Goal: Information Seeking & Learning: Learn about a topic

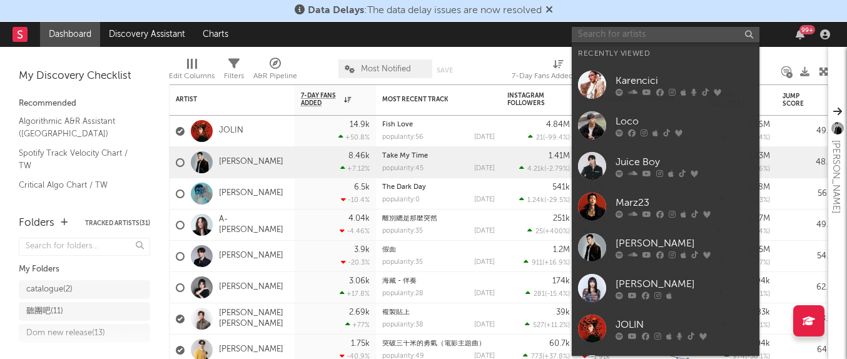
click at [719, 34] on input "text" at bounding box center [666, 35] width 188 height 16
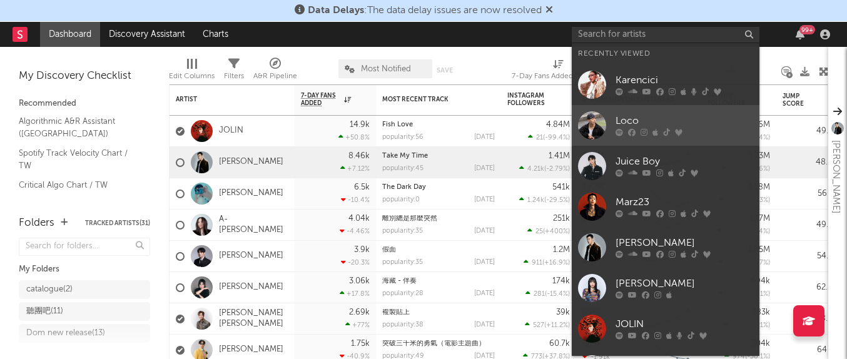
click at [676, 115] on div "Loco" at bounding box center [684, 121] width 138 height 15
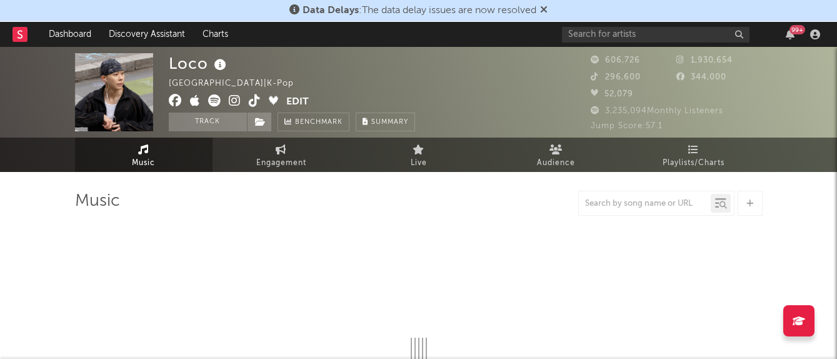
select select "6m"
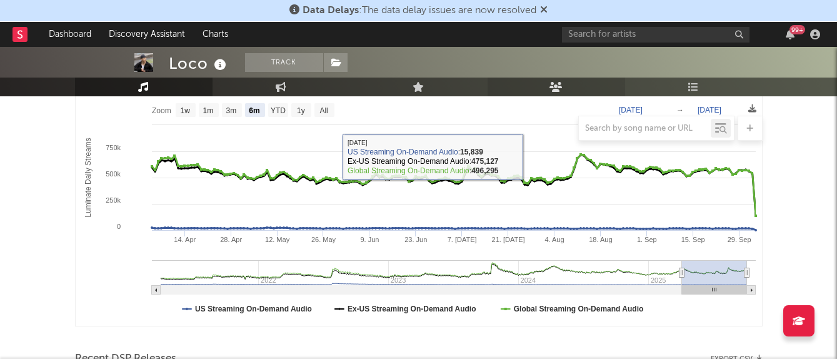
scroll to position [193, 0]
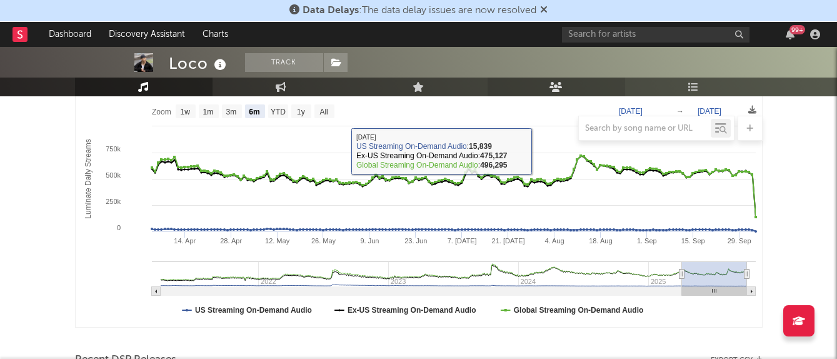
click at [565, 95] on link "Audience" at bounding box center [557, 87] width 138 height 19
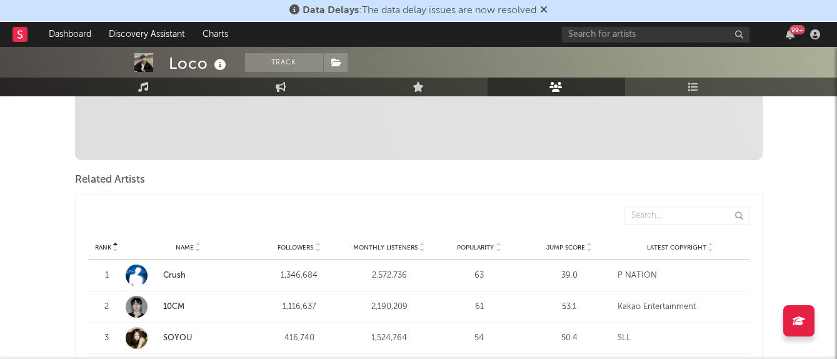
scroll to position [296, 0]
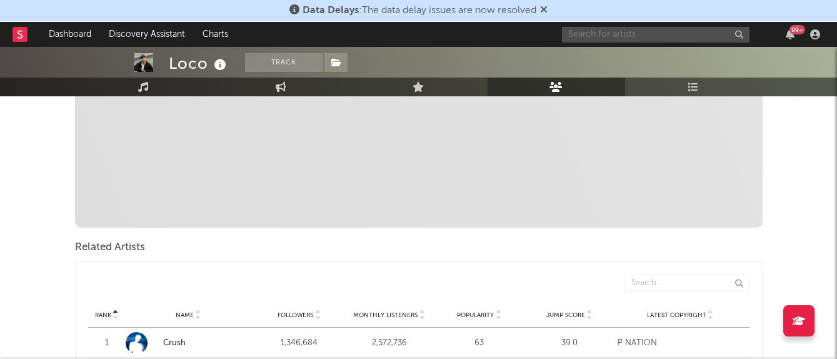
click at [590, 31] on input "text" at bounding box center [656, 35] width 188 height 16
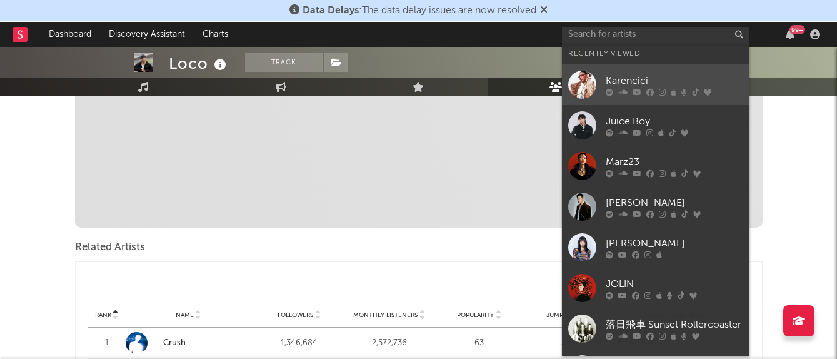
click at [614, 76] on div "Karencici" at bounding box center [675, 80] width 138 height 15
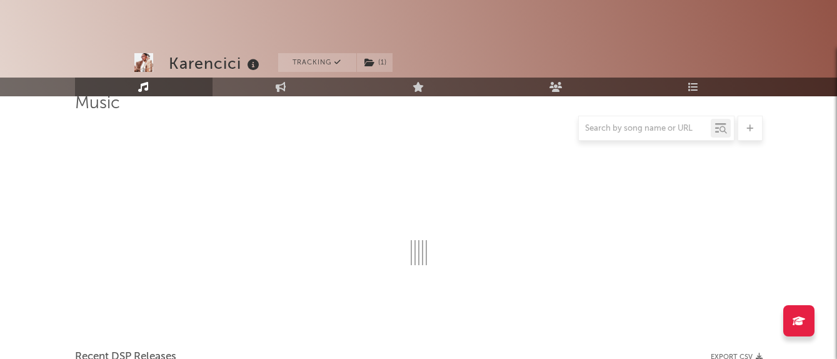
scroll to position [296, 0]
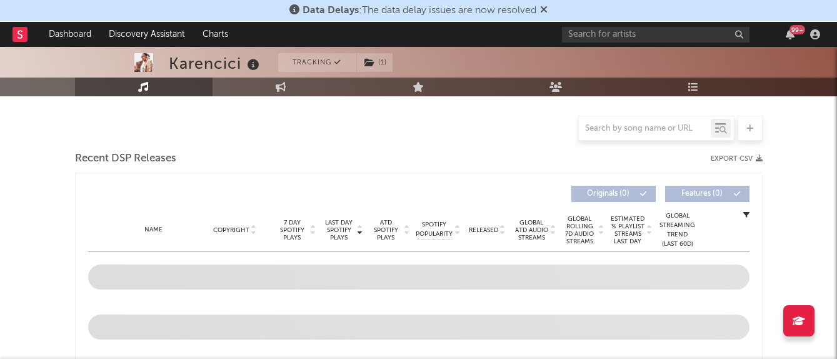
select select "6m"
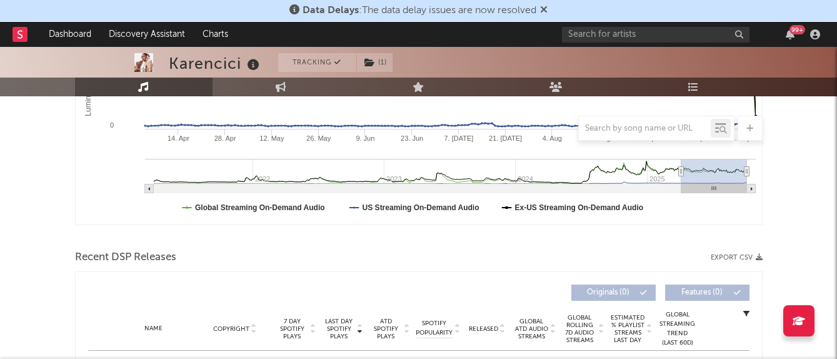
select select "6m"
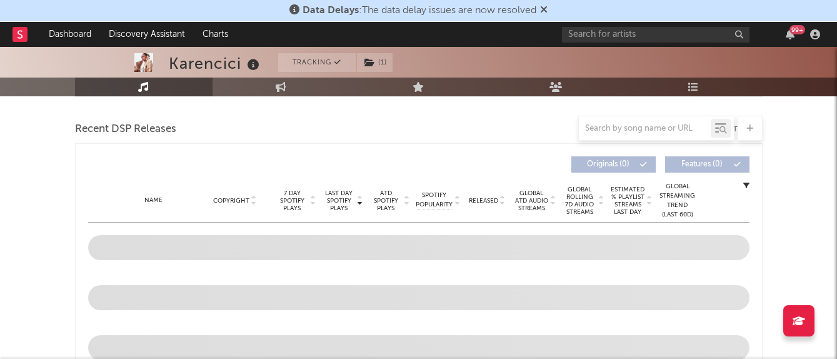
scroll to position [458, 0]
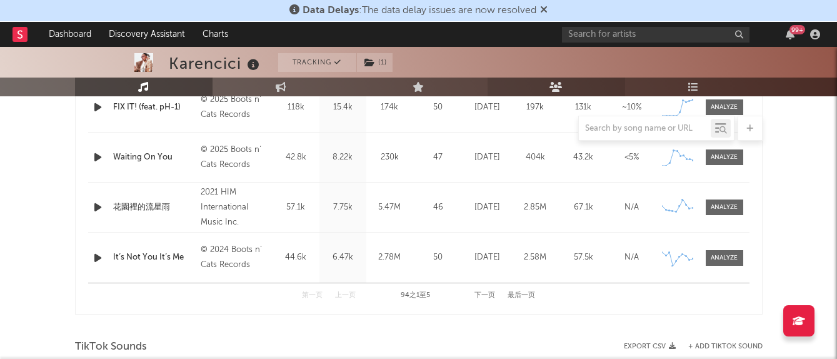
click at [562, 89] on icon at bounding box center [556, 87] width 13 height 10
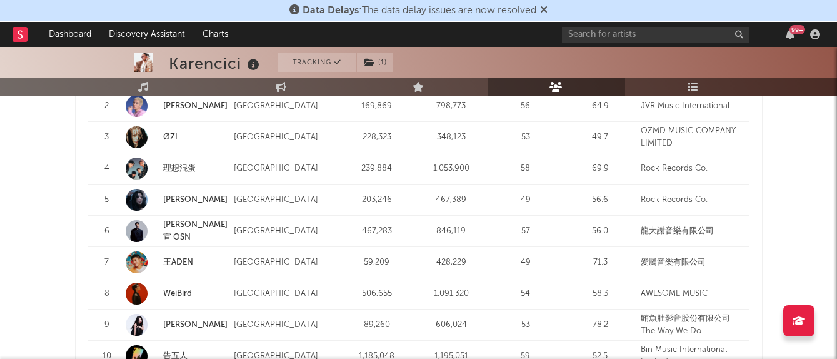
scroll to position [1305, 0]
